Goal: Understand process/instructions

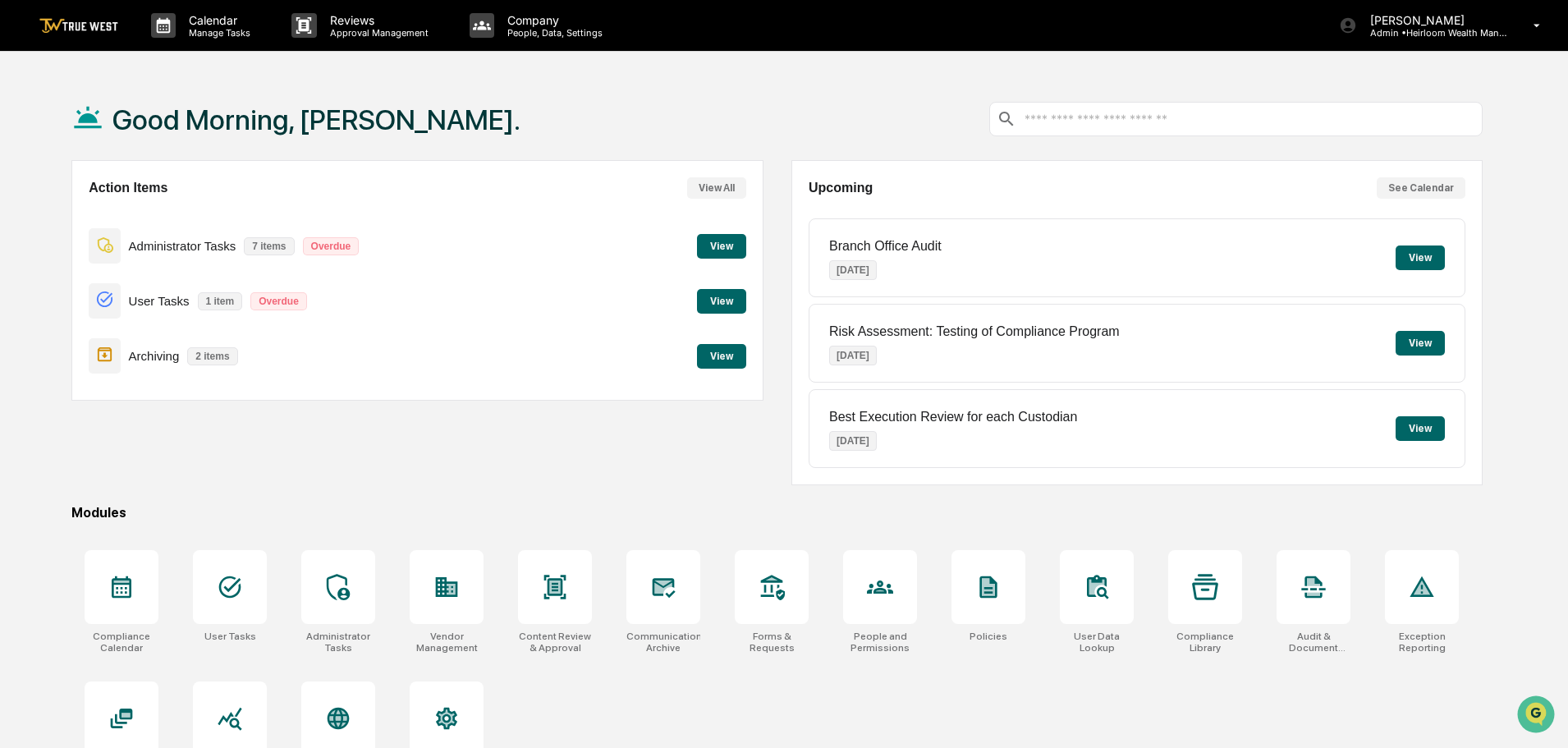
click at [716, 247] on button "View" at bounding box center [722, 246] width 49 height 24
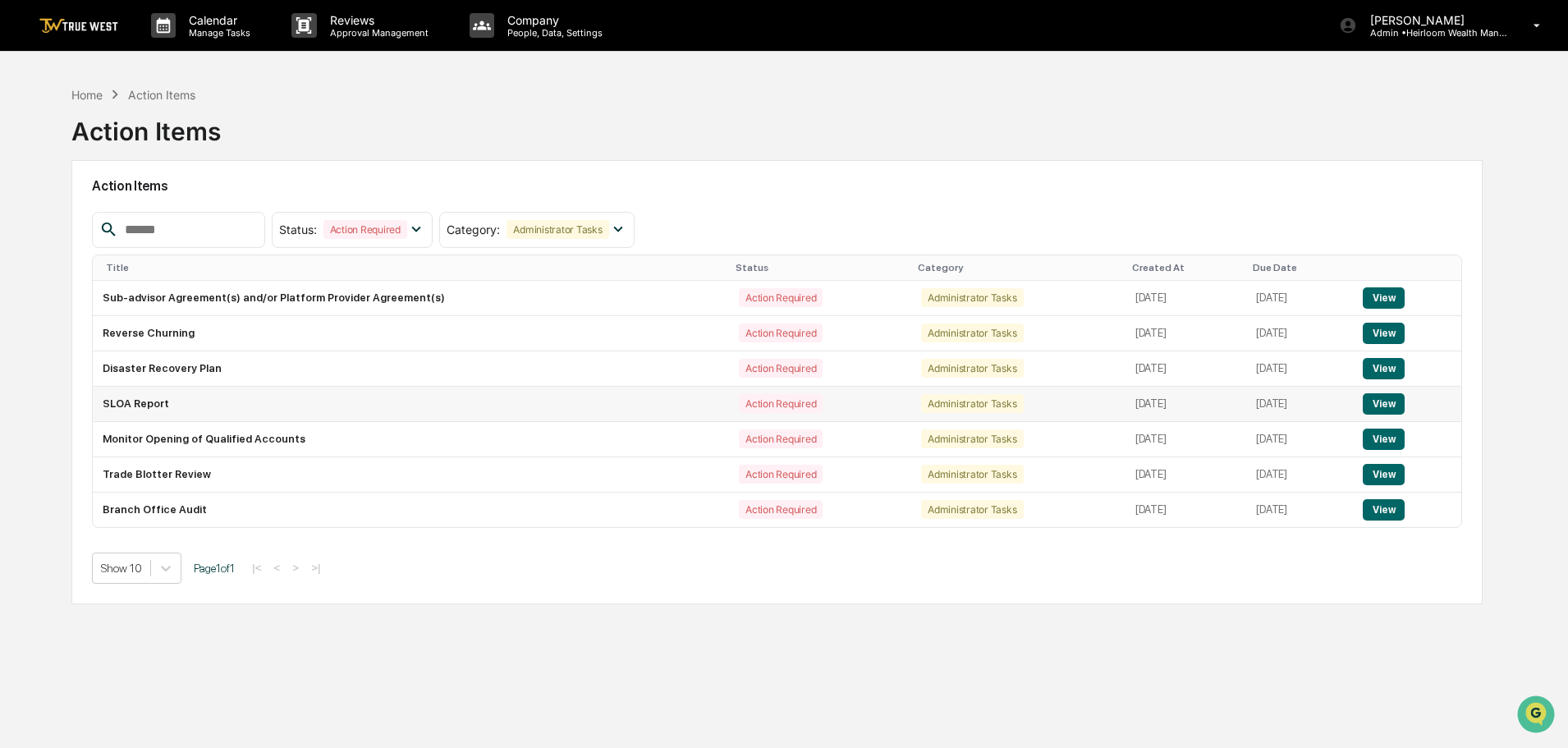
click at [1388, 402] on button "View" at bounding box center [1384, 404] width 42 height 21
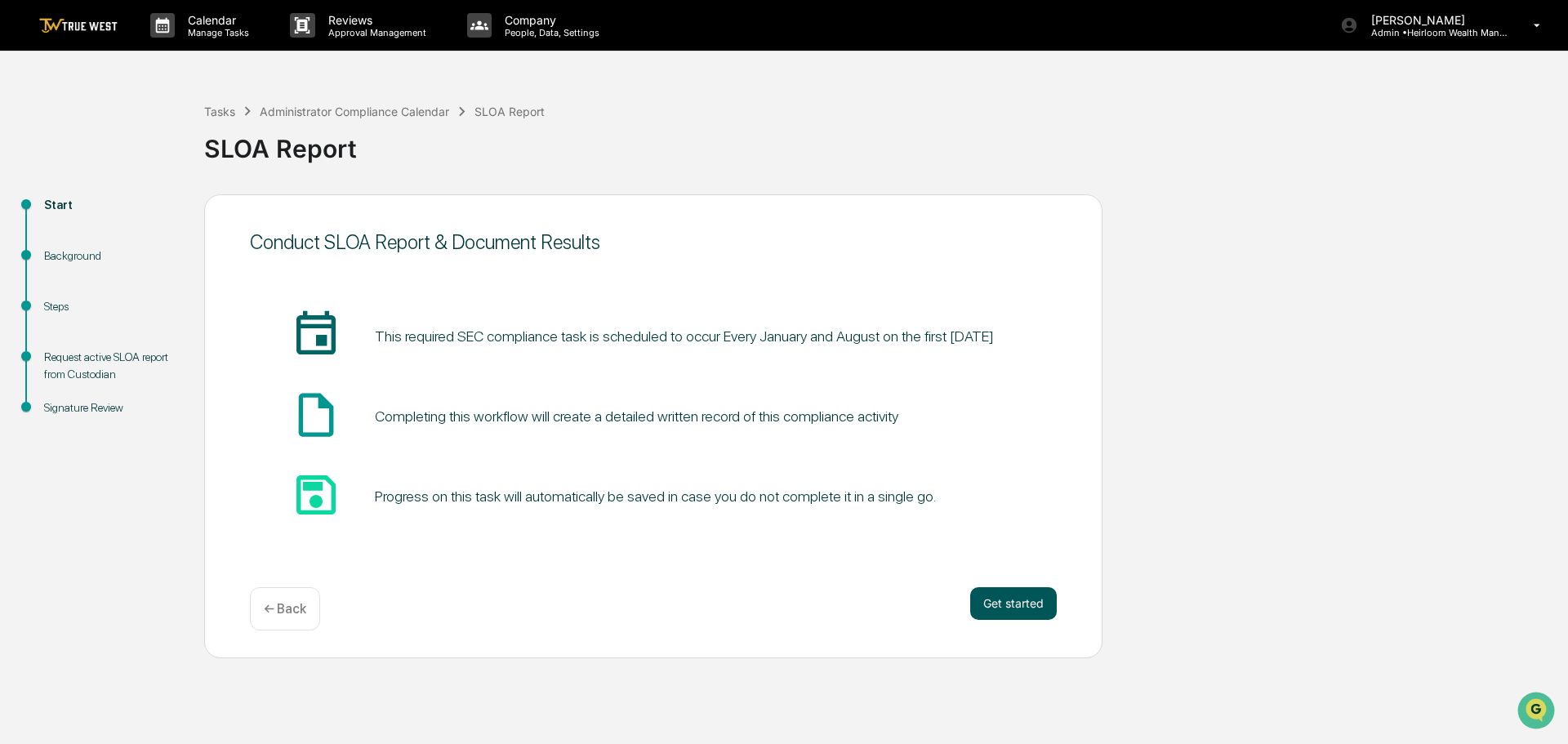
click at [1021, 594] on button "Get started" at bounding box center [1013, 604] width 87 height 33
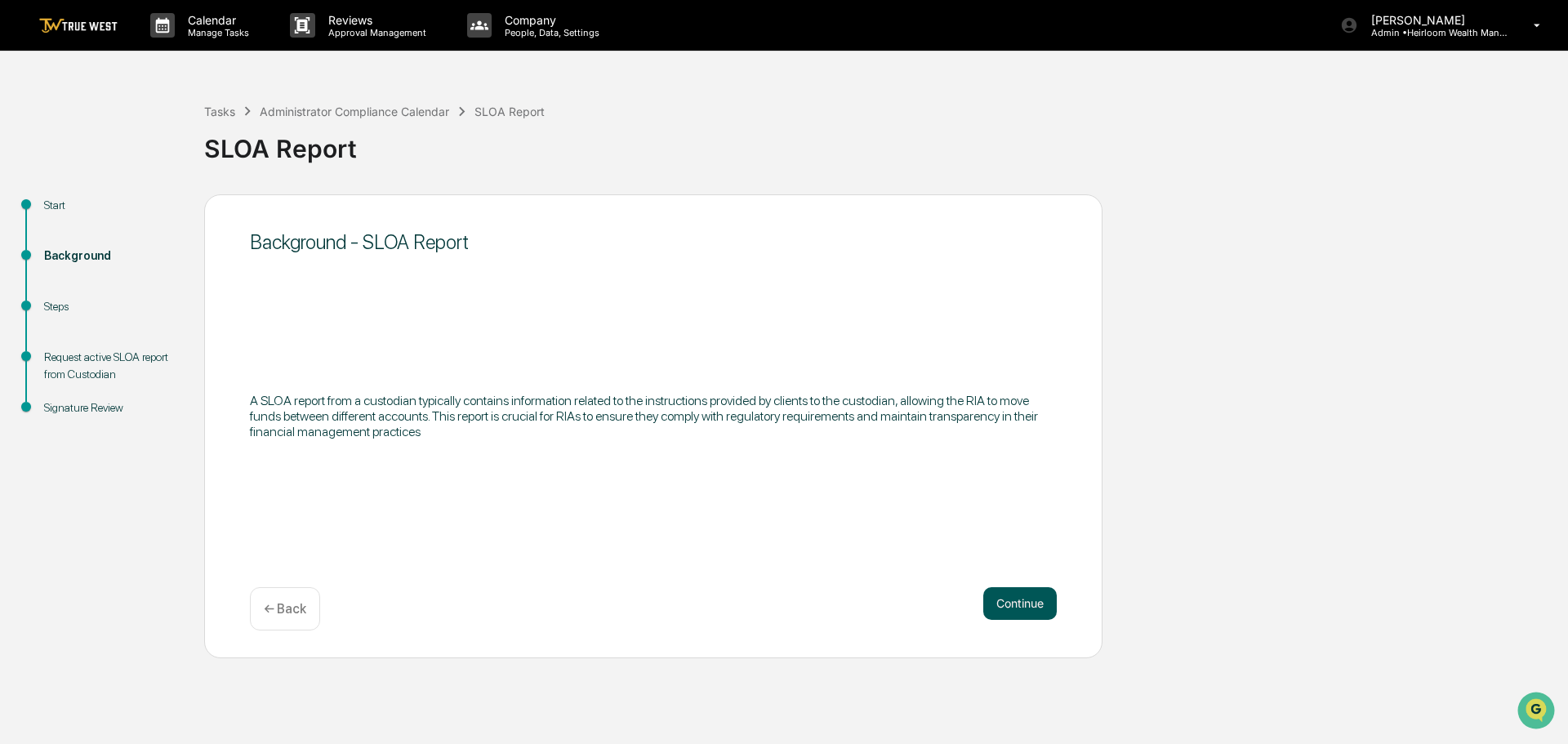
click at [1012, 594] on button "Continue" at bounding box center [1020, 604] width 74 height 33
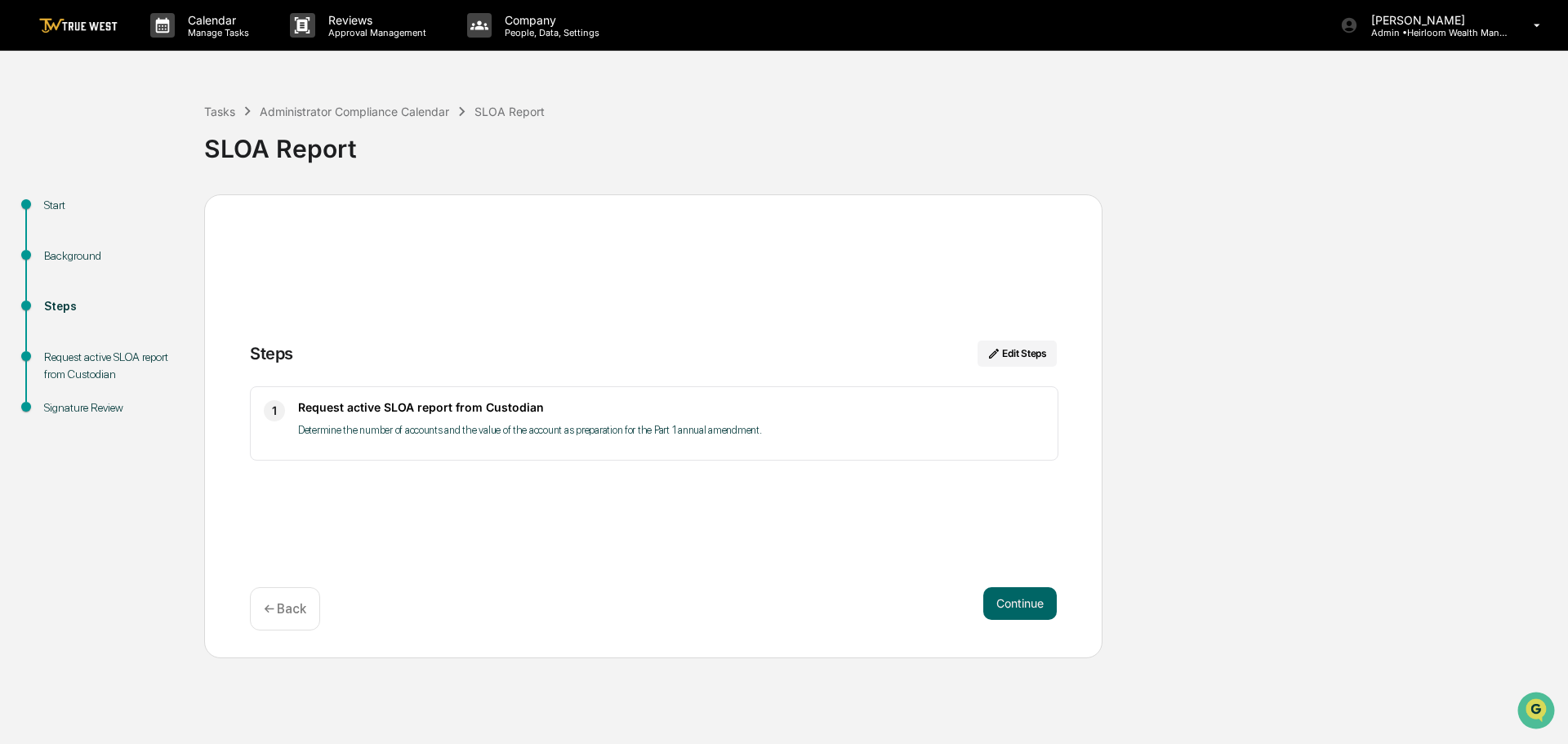
click at [1012, 594] on button "Continue" at bounding box center [1020, 604] width 74 height 33
